Goal: Information Seeking & Learning: Learn about a topic

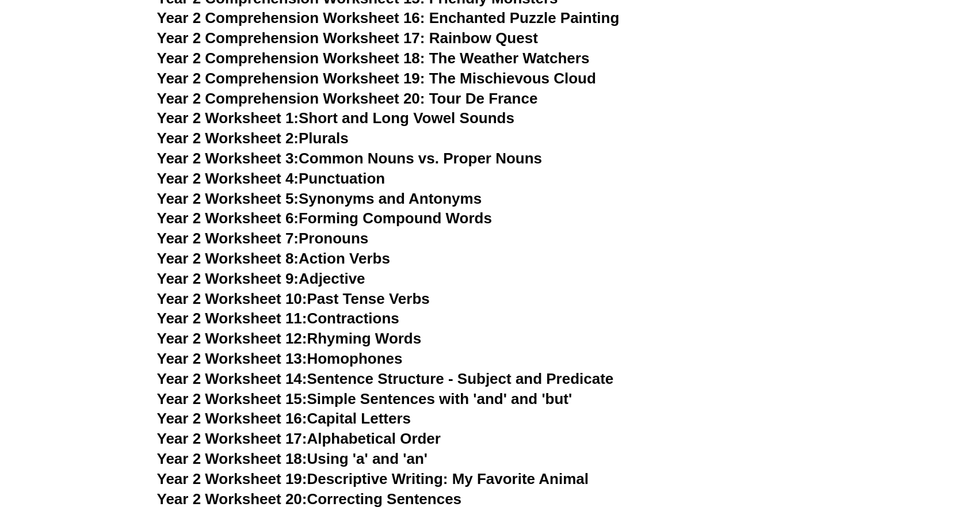
scroll to position [2876, 0]
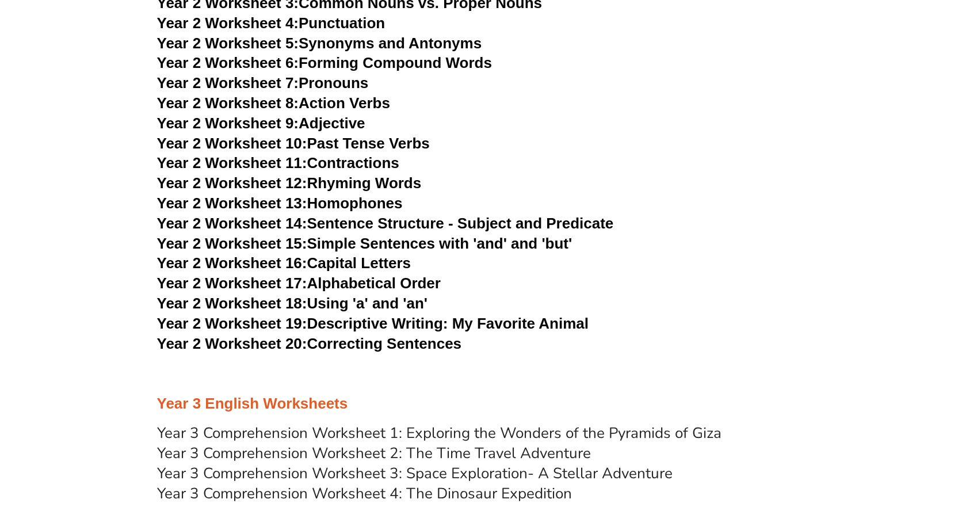
click at [368, 282] on link "Year 2 Worksheet 17: Alphabetical Order" at bounding box center [299, 282] width 284 height 17
click at [387, 242] on link "Year 2 Worksheet 15: Simple Sentences with 'and' and 'but'" at bounding box center [364, 243] width 415 height 17
click at [337, 83] on link "Year 2 Worksheet 7: Pronouns" at bounding box center [263, 82] width 212 height 17
click at [364, 104] on link "Year 2 Worksheet 8: Action Verbs" at bounding box center [273, 102] width 233 height 17
click at [352, 307] on link "Year 2 Worksheet 18: Using 'a' and 'an'" at bounding box center [292, 303] width 270 height 17
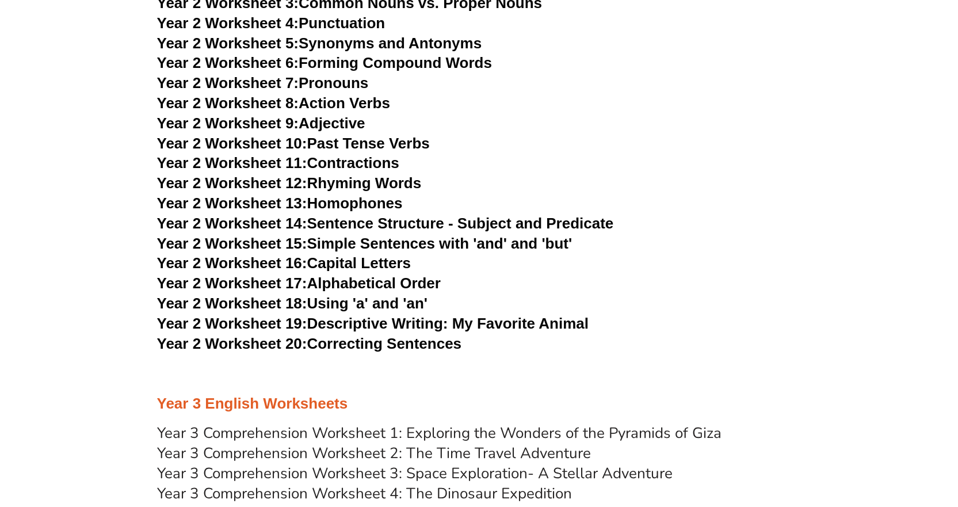
click at [530, 222] on link "Year 2 Worksheet 14: Sentence Structure - Subject and Predicate" at bounding box center [385, 223] width 457 height 17
click at [446, 320] on link "Year 2 Worksheet 19: Descriptive Writing: My Favorite Animal" at bounding box center [372, 323] width 431 height 17
click at [406, 341] on link "Year 2 Worksheet 20: Correcting Sentences" at bounding box center [309, 343] width 305 height 17
click at [416, 40] on link "Year 2 Worksheet 5: Synonyms and Antonyms" at bounding box center [319, 43] width 325 height 17
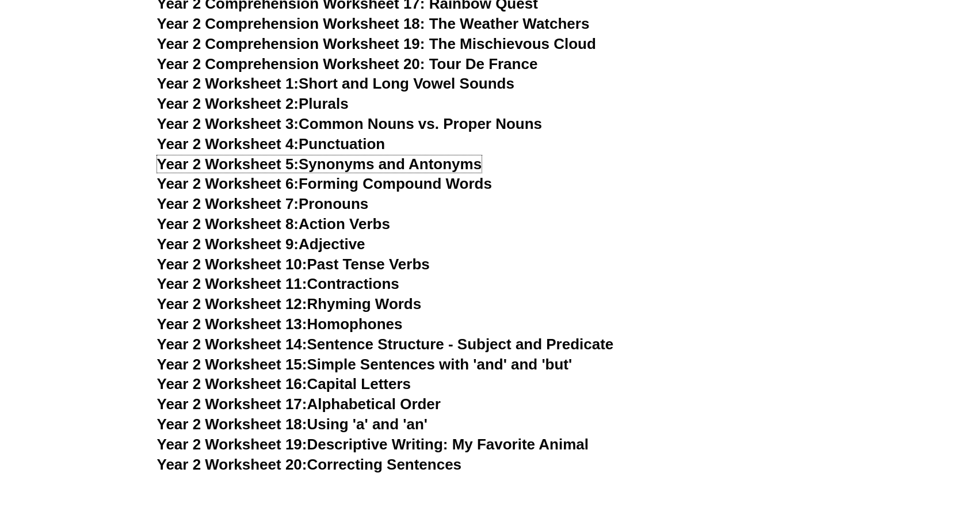
scroll to position [2646, 0]
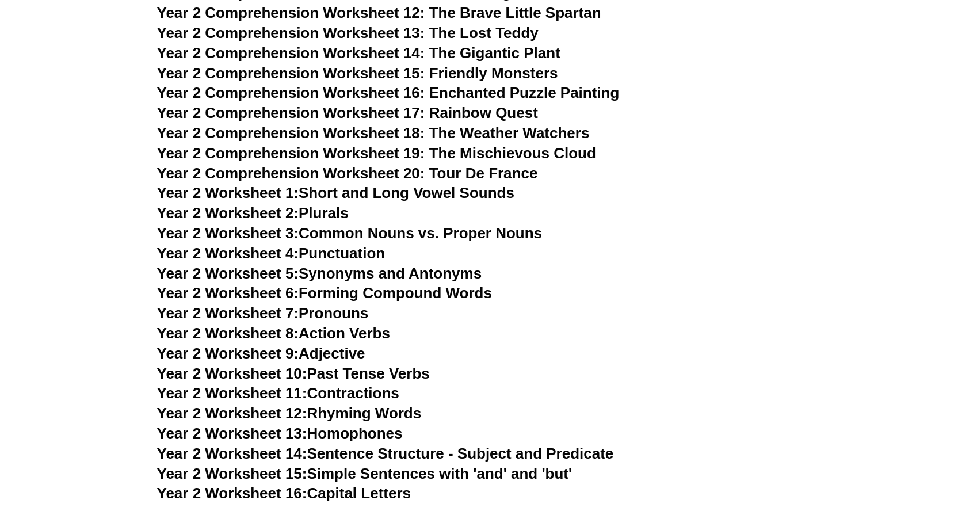
click at [349, 256] on link "Year 2 Worksheet 4: Punctuation" at bounding box center [271, 252] width 228 height 17
click at [427, 194] on link "Year 2 Worksheet 1: Short and Long Vowel Sounds" at bounding box center [335, 192] width 357 height 17
click at [334, 209] on link "Year 2 Worksheet 2: Plurals" at bounding box center [253, 212] width 192 height 17
click at [359, 234] on link "Year 2 Worksheet 3: Common Nouns vs. Proper Nouns" at bounding box center [349, 232] width 385 height 17
click at [342, 324] on h3 "Year 2 Worksheet 8: Action Verbs" at bounding box center [479, 334] width 644 height 20
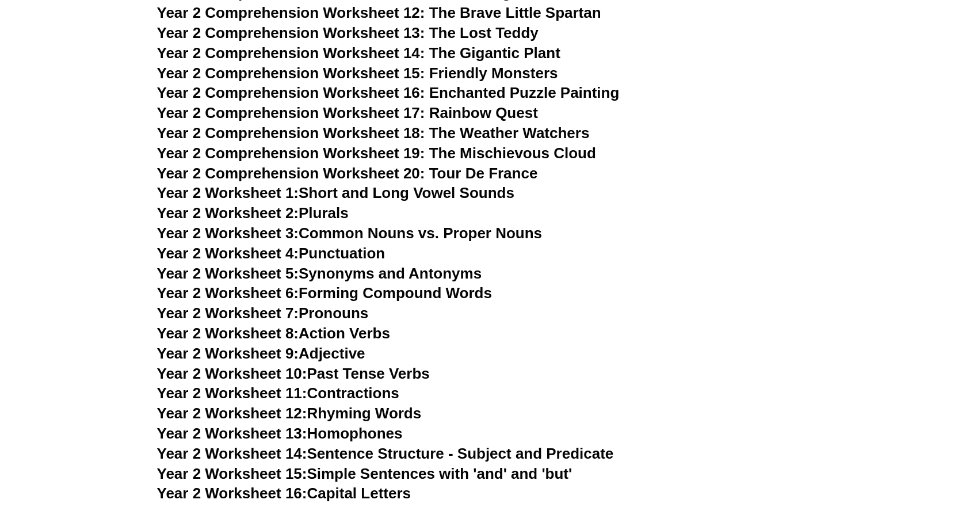
click at [345, 320] on link "Year 2 Worksheet 7: Pronouns" at bounding box center [263, 312] width 212 height 17
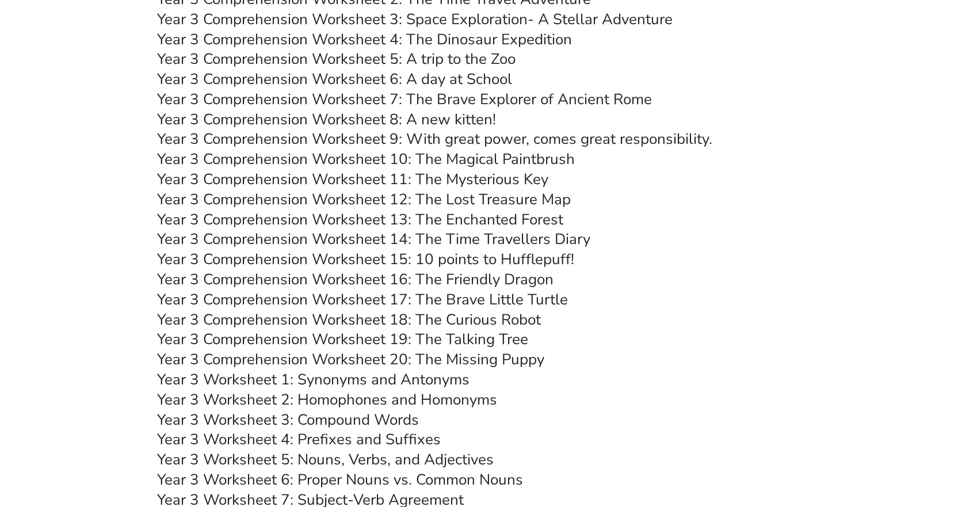
scroll to position [3221, 0]
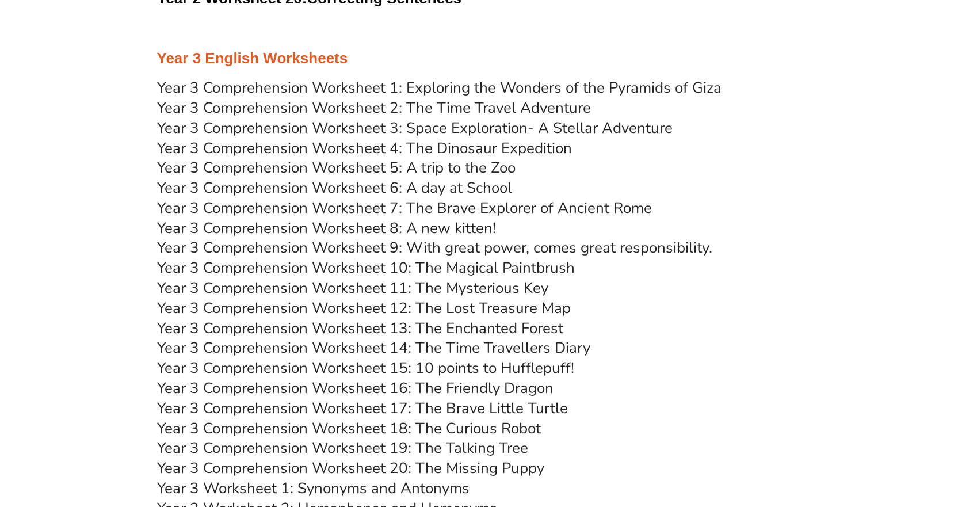
click at [521, 87] on link "Year 3 Comprehension Worksheet 1: Exploring the Wonders of the Pyramids of Giza" at bounding box center [439, 88] width 564 height 20
click at [484, 167] on link "Year 3 Comprehension Worksheet 5: A trip to the Zoo" at bounding box center [336, 168] width 358 height 20
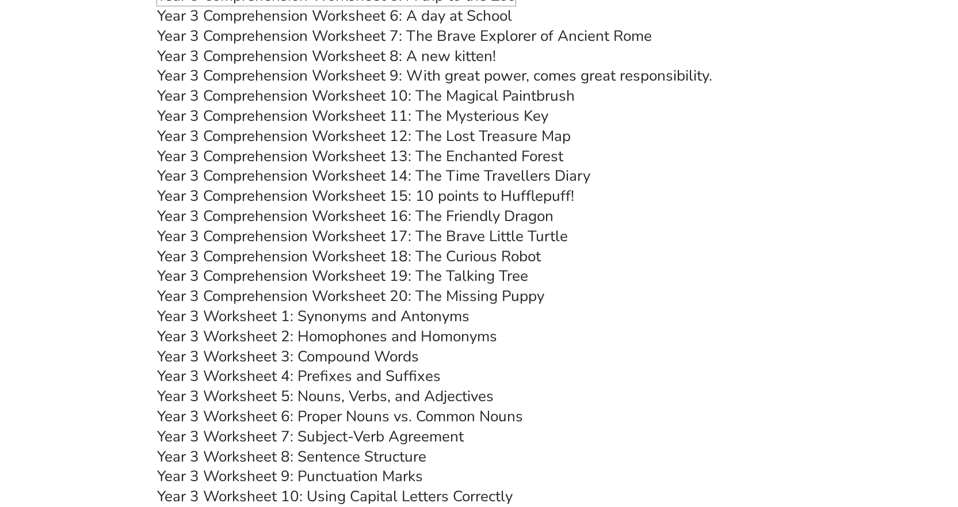
scroll to position [3394, 0]
click at [412, 309] on link "Year 3 Worksheet 1: Synonyms and Antonyms" at bounding box center [313, 315] width 312 height 20
click at [356, 351] on link "Year 3 Worksheet 3: Compound Words" at bounding box center [288, 356] width 262 height 20
click at [400, 433] on link "Year 3 Worksheet 7: Subject-Verb Agreement" at bounding box center [310, 436] width 307 height 20
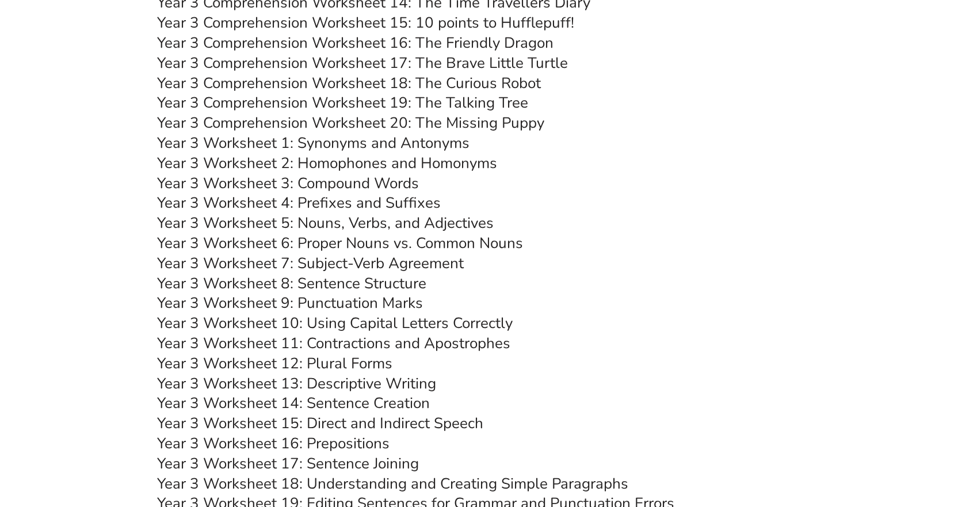
click at [385, 300] on link "Year 3 Worksheet 9: Punctuation Marks" at bounding box center [290, 303] width 266 height 20
click at [379, 323] on link "Year 3 Worksheet 10: Using Capital Letters Correctly" at bounding box center [334, 323] width 355 height 20
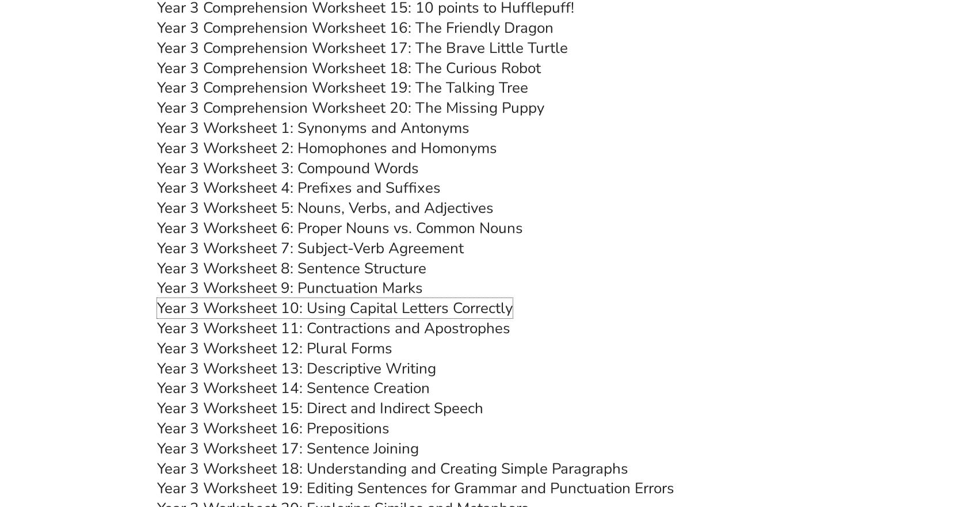
scroll to position [3739, 0]
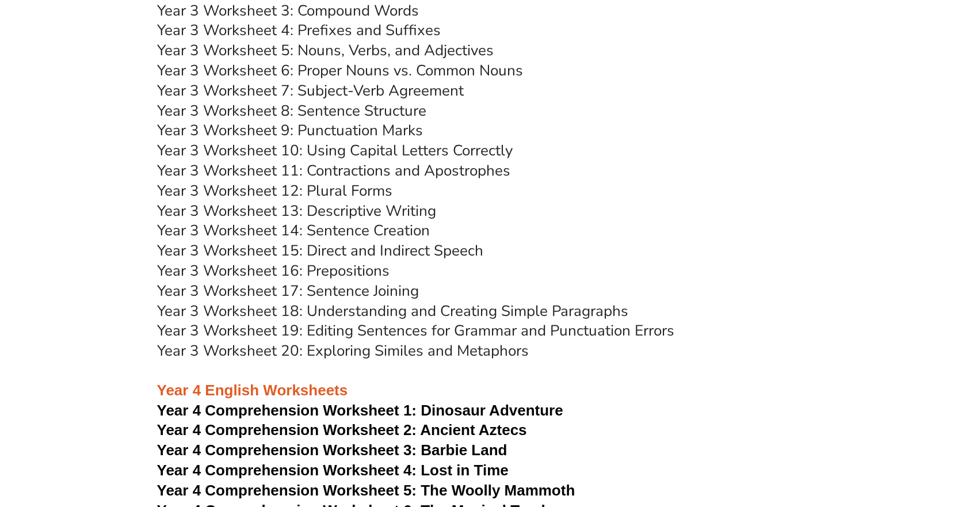
click at [400, 250] on link "Year 3 Worksheet 15: Direct and Indirect Speech" at bounding box center [320, 250] width 326 height 20
click at [372, 192] on link "Year 3 Worksheet 12: Plural Forms" at bounding box center [274, 191] width 235 height 20
click at [412, 32] on link "Year 3 Worksheet 4: Prefixes and Suffixes" at bounding box center [299, 30] width 284 height 20
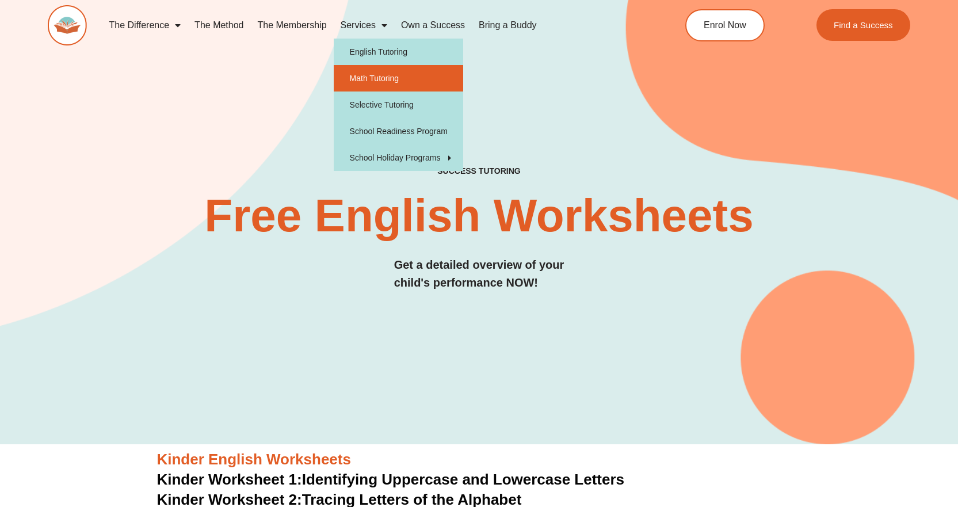
click at [376, 74] on link "Math Tutoring" at bounding box center [398, 78] width 129 height 26
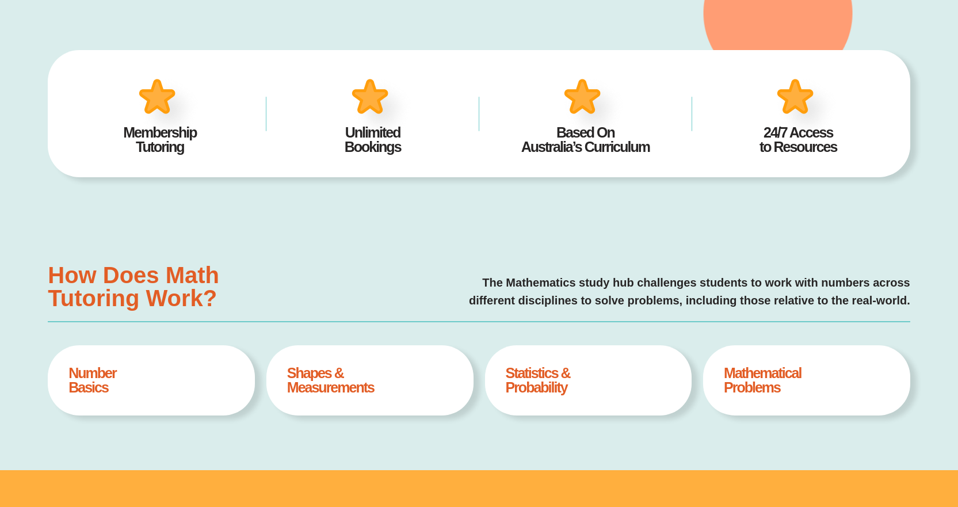
type input "*"
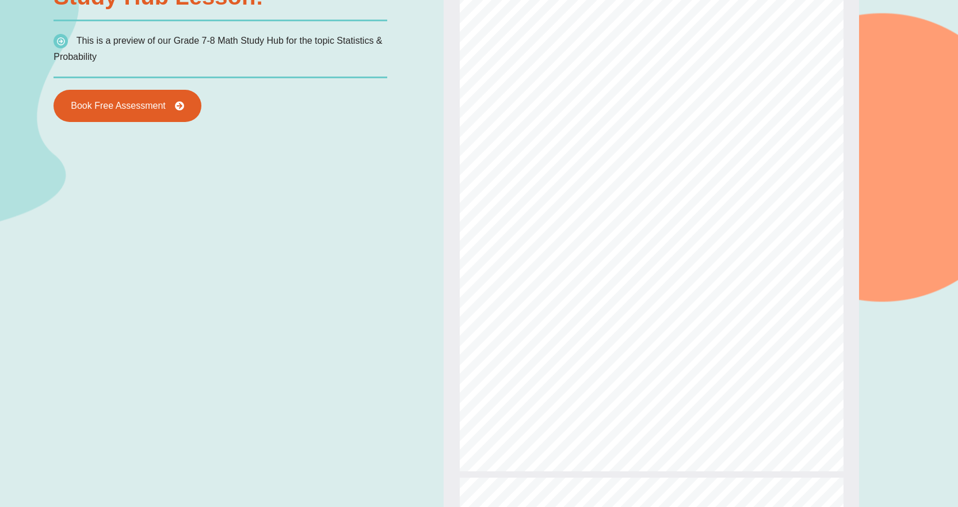
scroll to position [978, 0]
